Goal: Task Accomplishment & Management: Use online tool/utility

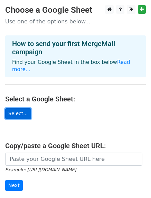
click at [17, 108] on link "Select..." at bounding box center [18, 113] width 26 height 11
click at [18, 111] on link "Select..." at bounding box center [18, 113] width 26 height 11
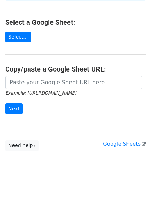
scroll to position [77, 0]
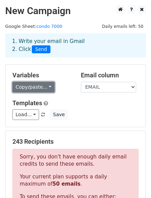
click at [43, 89] on link "Copy/paste..." at bounding box center [33, 87] width 42 height 11
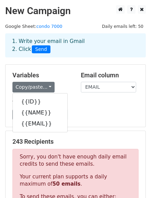
click at [67, 75] on h5 "Variables" at bounding box center [41, 76] width 58 height 8
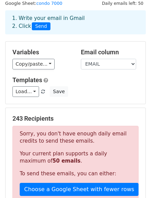
scroll to position [34, 0]
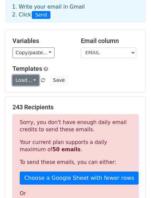
click at [22, 81] on link "Load..." at bounding box center [25, 80] width 27 height 11
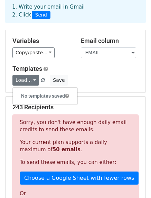
click at [59, 68] on h5 "Templates" at bounding box center [75, 69] width 126 height 8
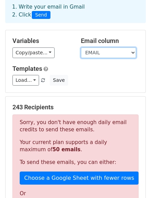
click at [109, 53] on select "ID NAME EMAIL" at bounding box center [108, 53] width 55 height 11
click at [81, 48] on select "ID NAME EMAIL" at bounding box center [108, 53] width 55 height 11
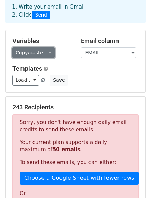
click at [31, 53] on link "Copy/paste..." at bounding box center [33, 53] width 42 height 11
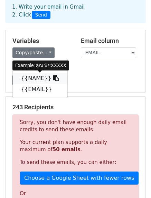
click at [37, 79] on link "{{NAME}}" at bounding box center [40, 78] width 54 height 11
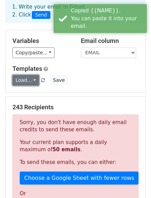
click at [24, 81] on link "Load..." at bounding box center [25, 80] width 27 height 11
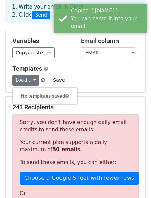
click at [99, 86] on div "Variables Copy/paste... {{ID}} {{NAME}} {{EMAIL}} Email column ID NAME EMAIL Te…" at bounding box center [75, 61] width 139 height 62
